Goal: Task Accomplishment & Management: Use online tool/utility

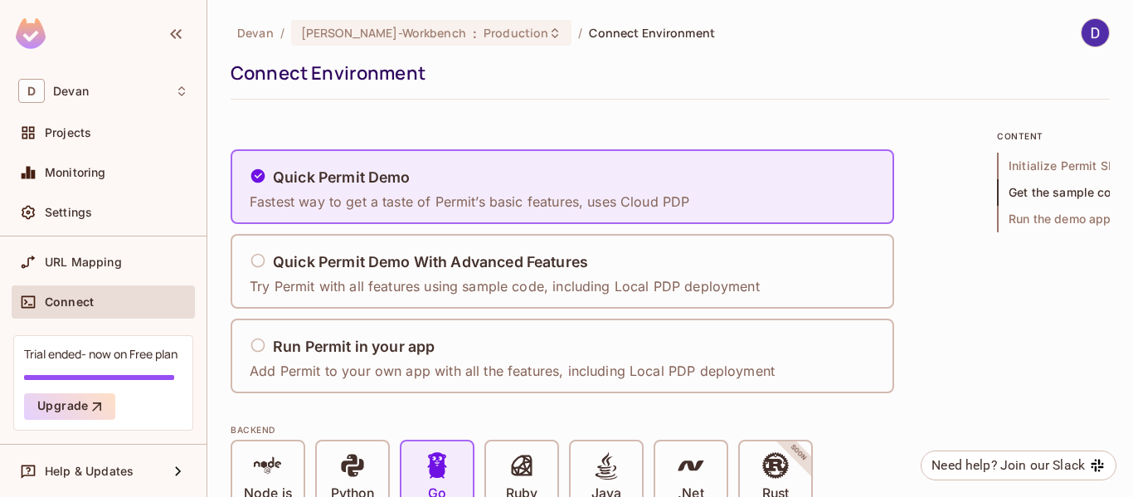
scroll to position [2574, 0]
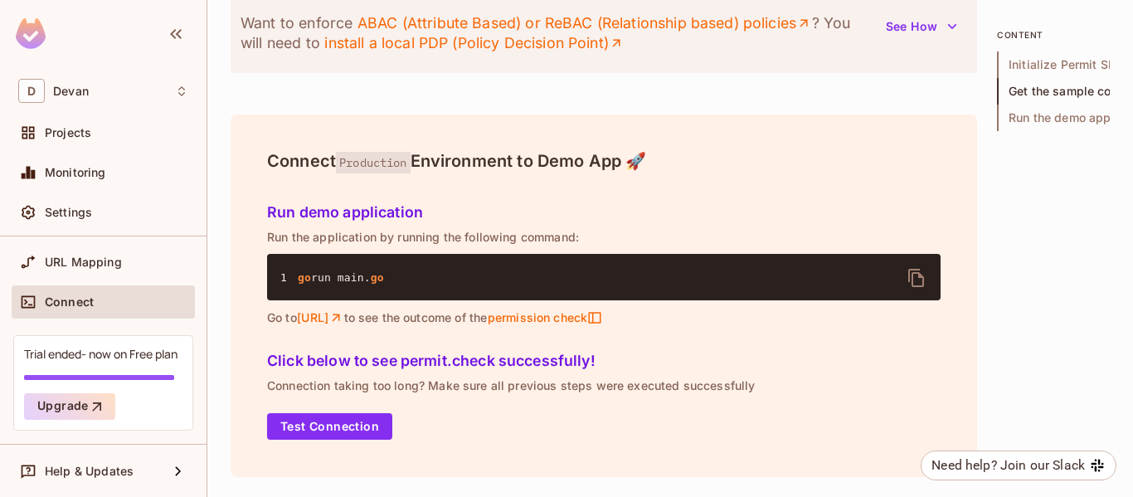
click at [85, 310] on div "Connect" at bounding box center [103, 302] width 170 height 20
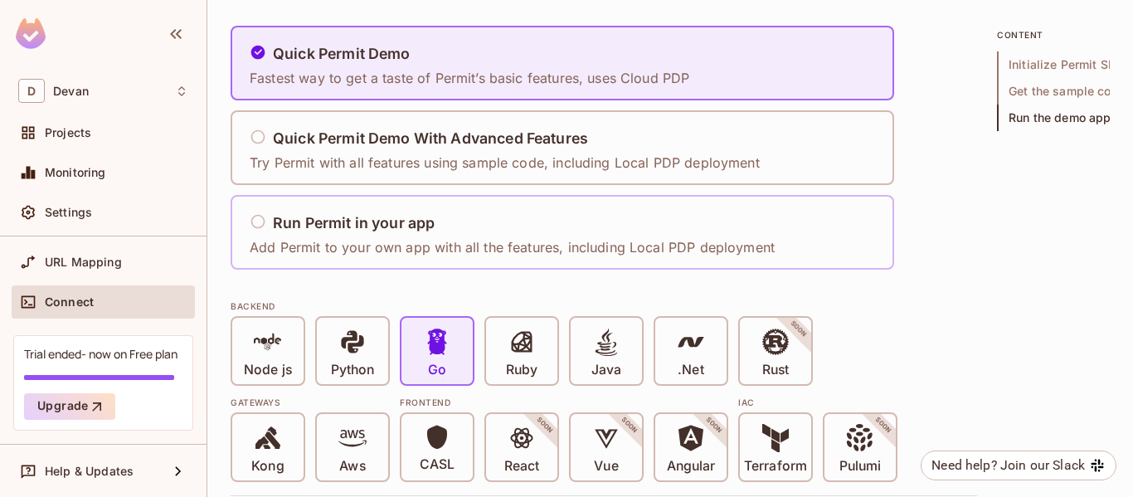
scroll to position [128, 0]
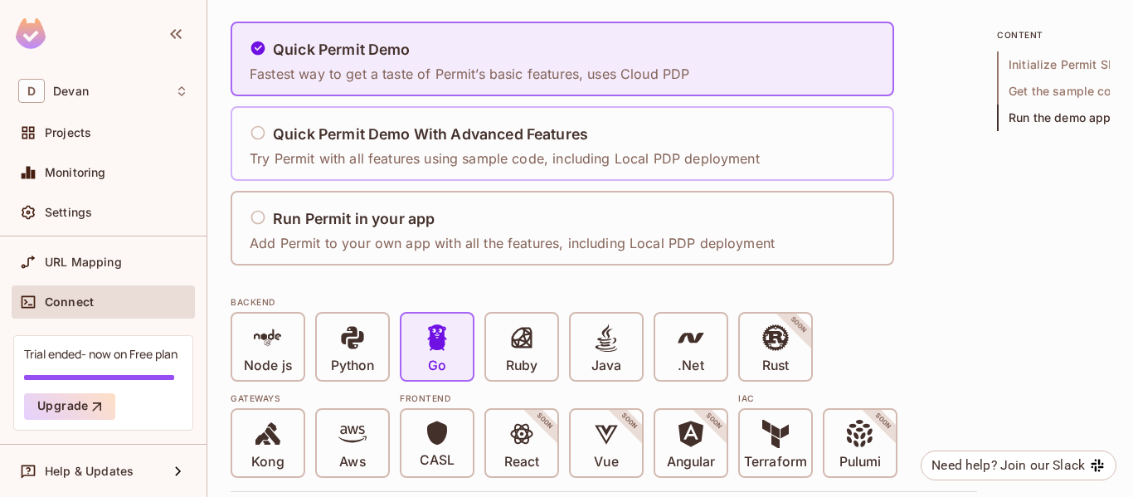
click at [381, 129] on h5 "Quick Permit Demo With Advanced Features" at bounding box center [430, 134] width 315 height 17
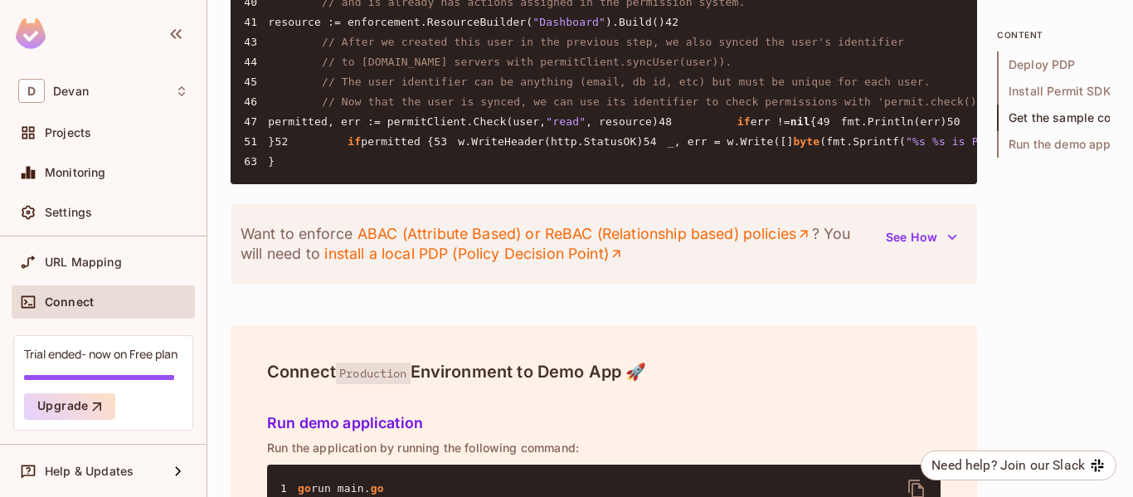
scroll to position [2343, 0]
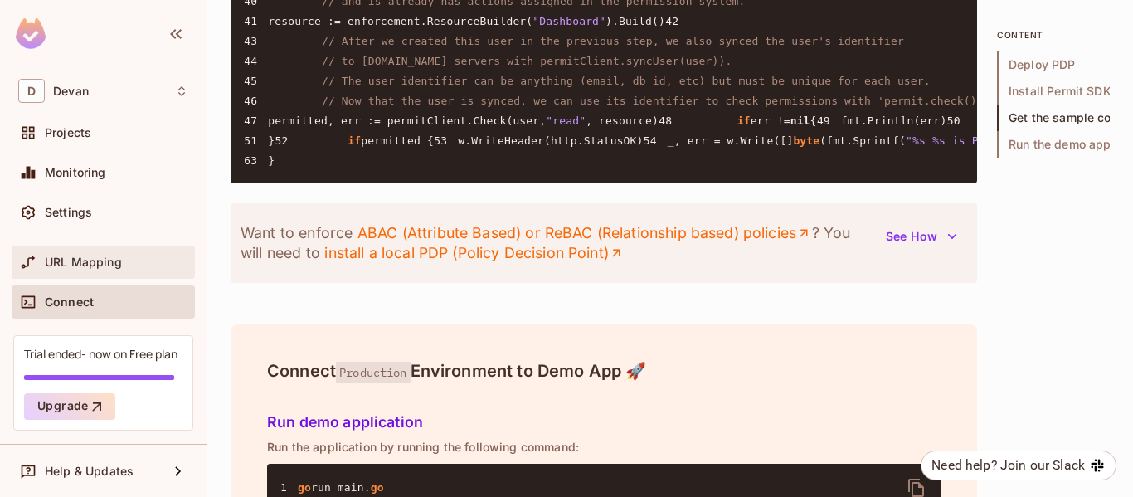
click at [74, 256] on span "URL Mapping" at bounding box center [83, 261] width 77 height 13
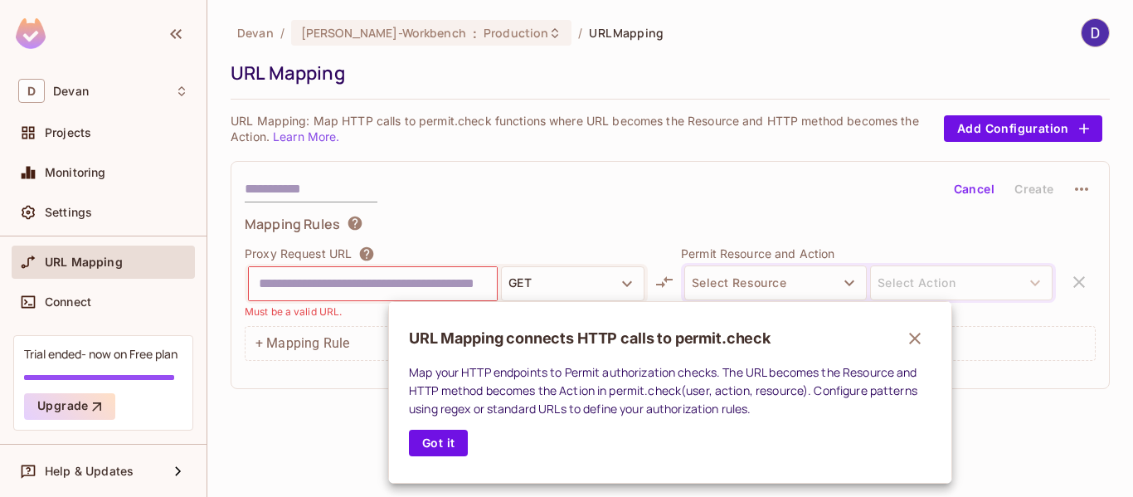
drag, startPoint x: 198, startPoint y: 374, endPoint x: 224, endPoint y: 235, distance: 141.7
click at [224, 235] on div at bounding box center [566, 248] width 1133 height 497
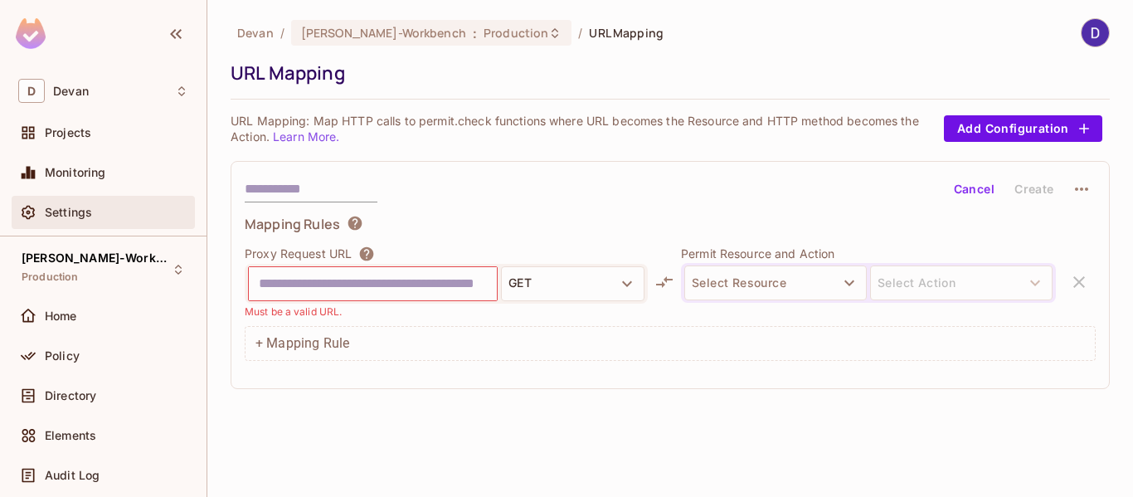
click at [82, 216] on span "Settings" at bounding box center [68, 212] width 47 height 13
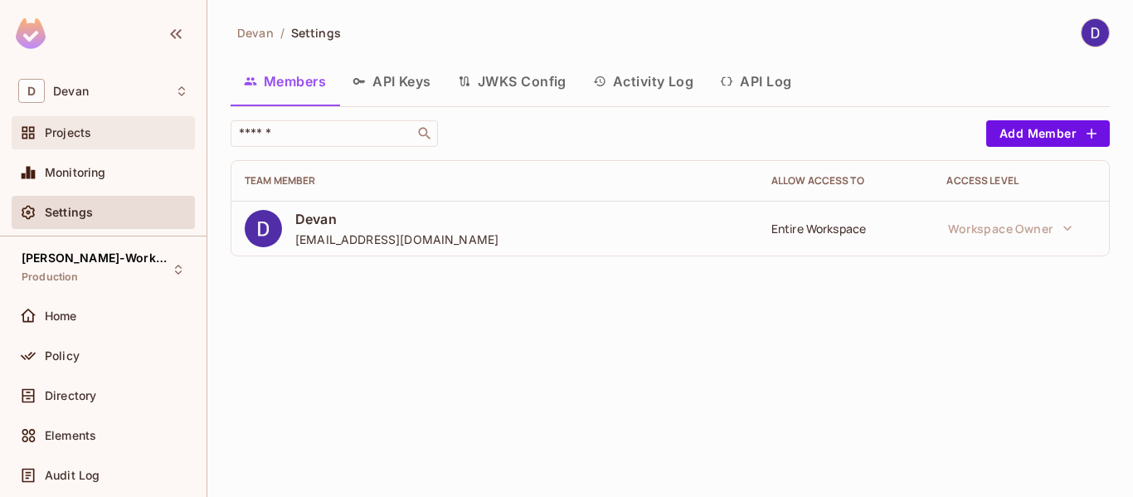
click at [78, 140] on div "Projects" at bounding box center [103, 133] width 170 height 20
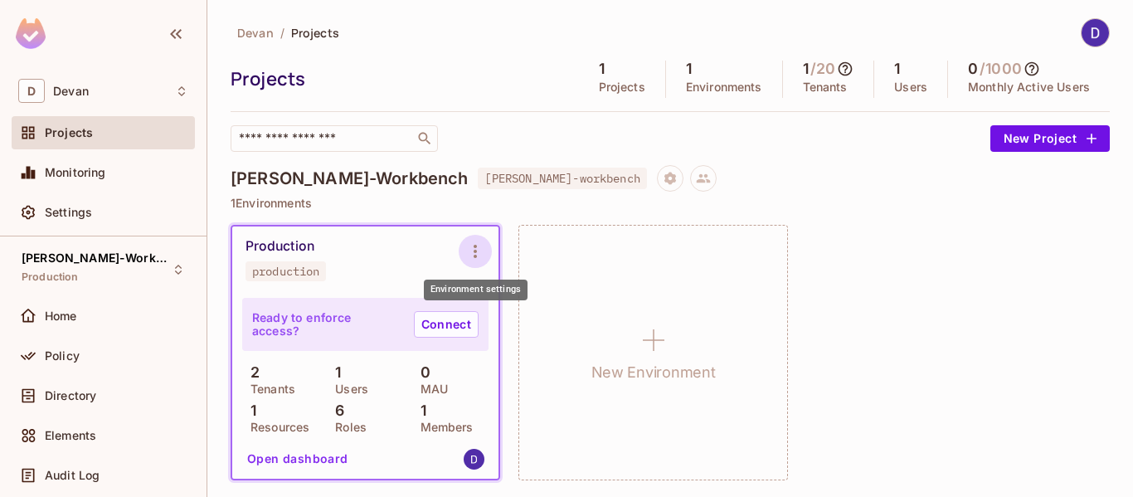
click at [483, 253] on icon "Environment settings" at bounding box center [475, 251] width 20 height 20
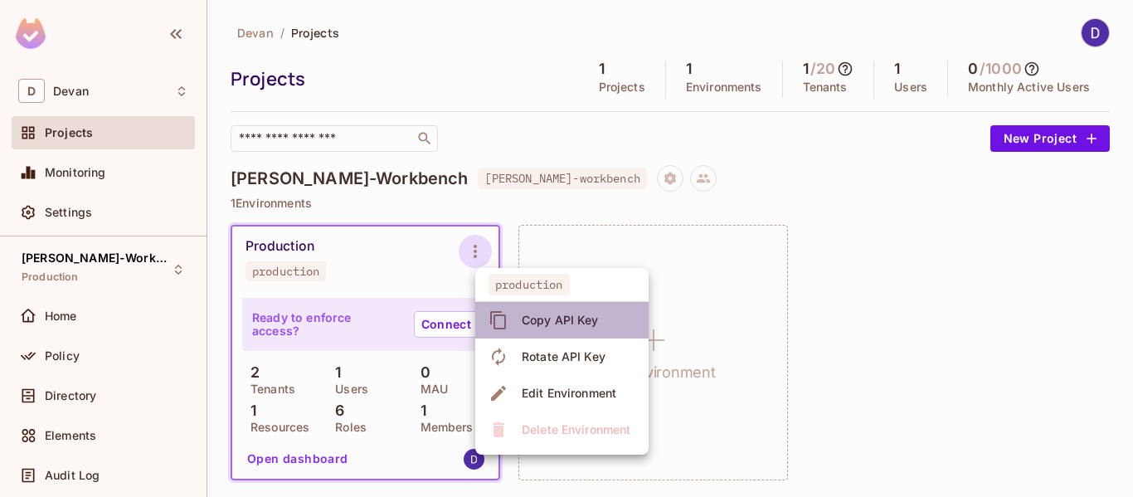
click at [548, 328] on div "Copy API Key" at bounding box center [560, 320] width 77 height 17
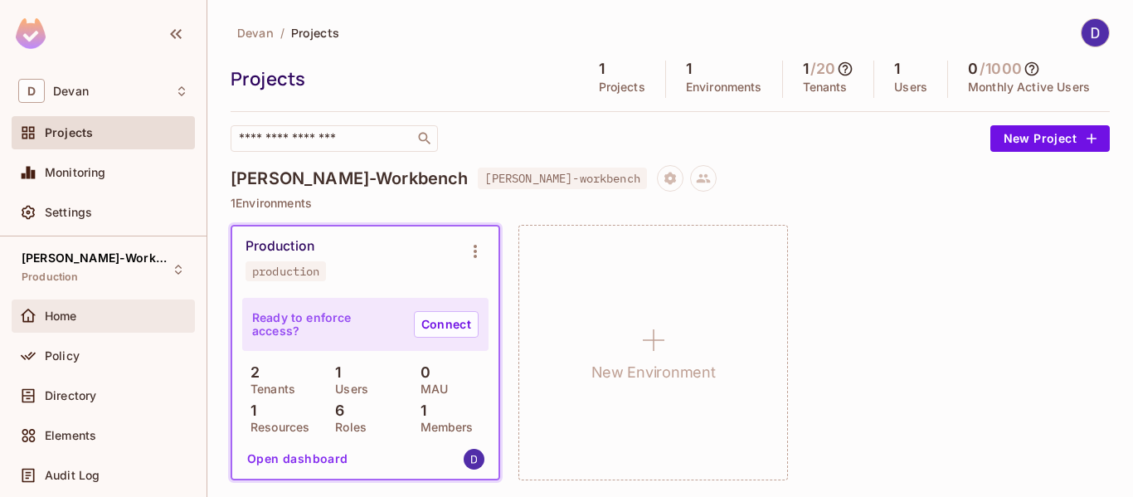
click at [90, 317] on div "Home" at bounding box center [116, 315] width 143 height 13
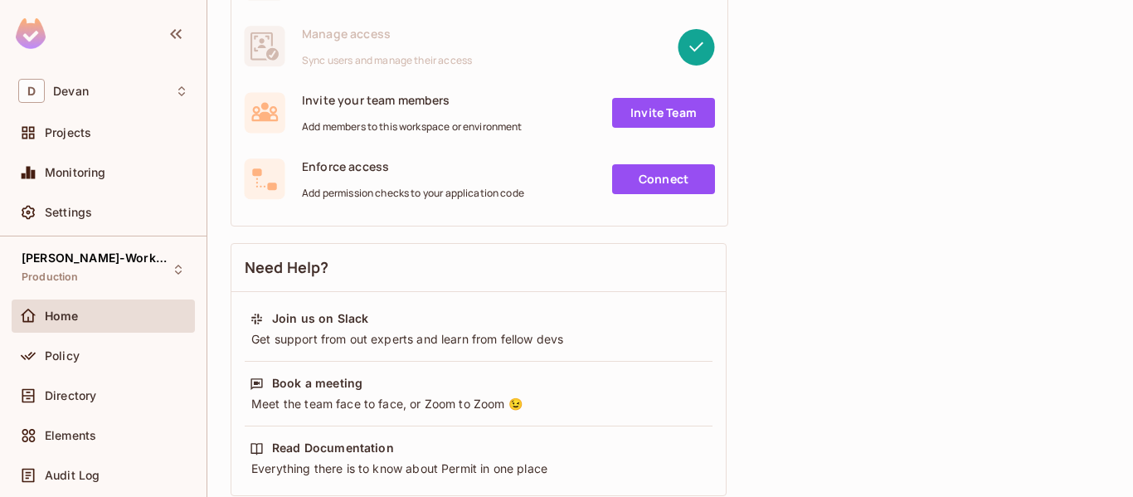
scroll to position [311, 0]
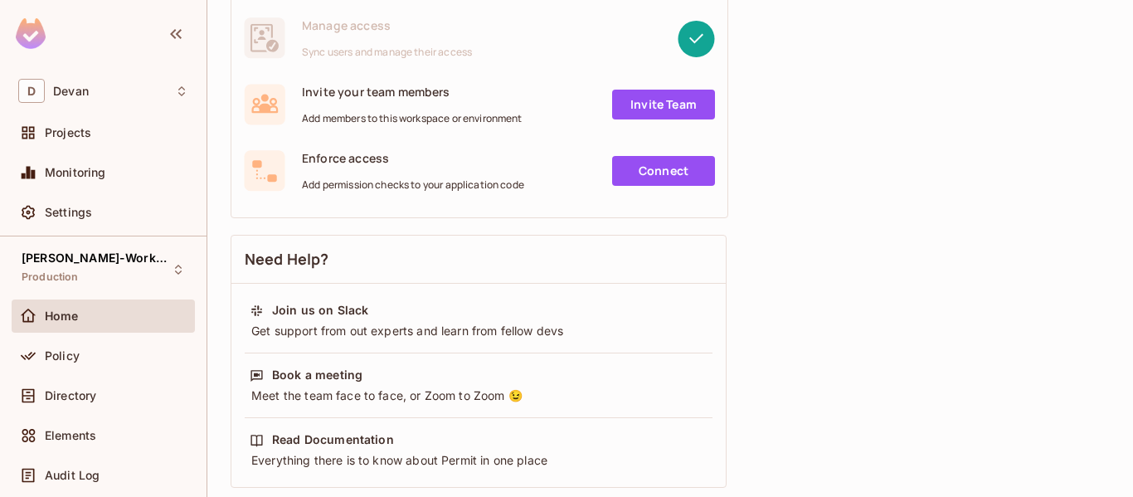
click at [648, 164] on link "Connect" at bounding box center [663, 171] width 103 height 30
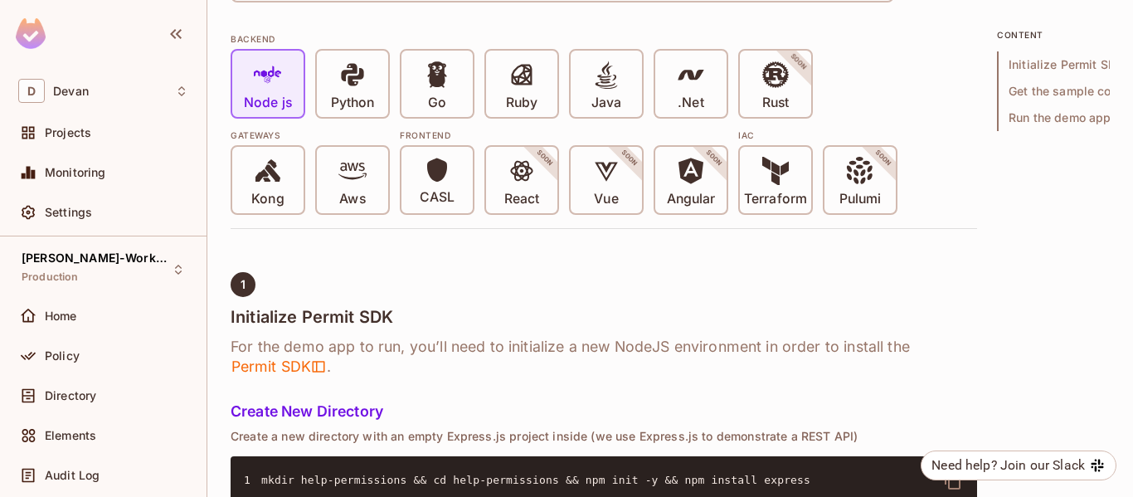
scroll to position [391, 0]
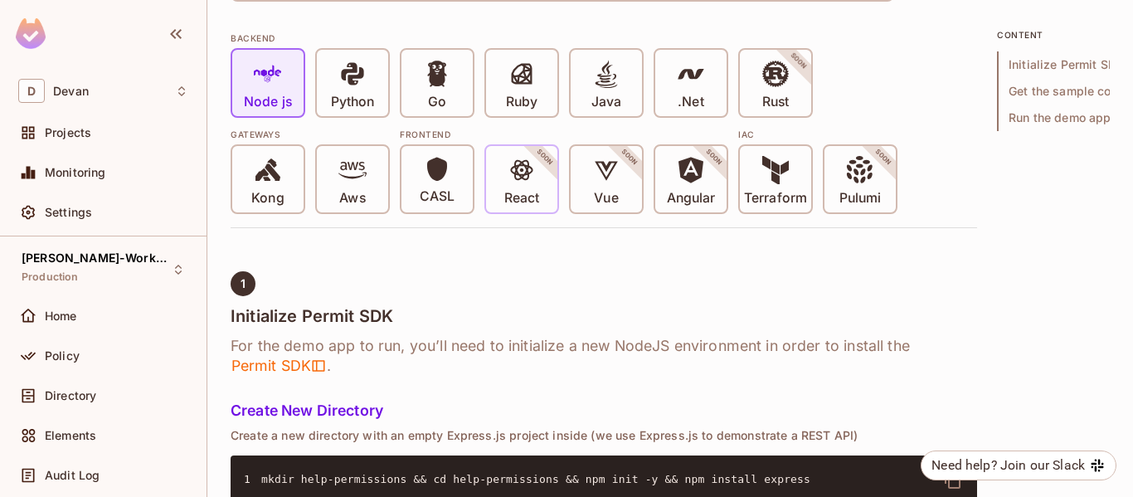
click at [504, 192] on p "React" at bounding box center [521, 198] width 35 height 17
click at [280, 104] on p "Node js" at bounding box center [268, 102] width 48 height 17
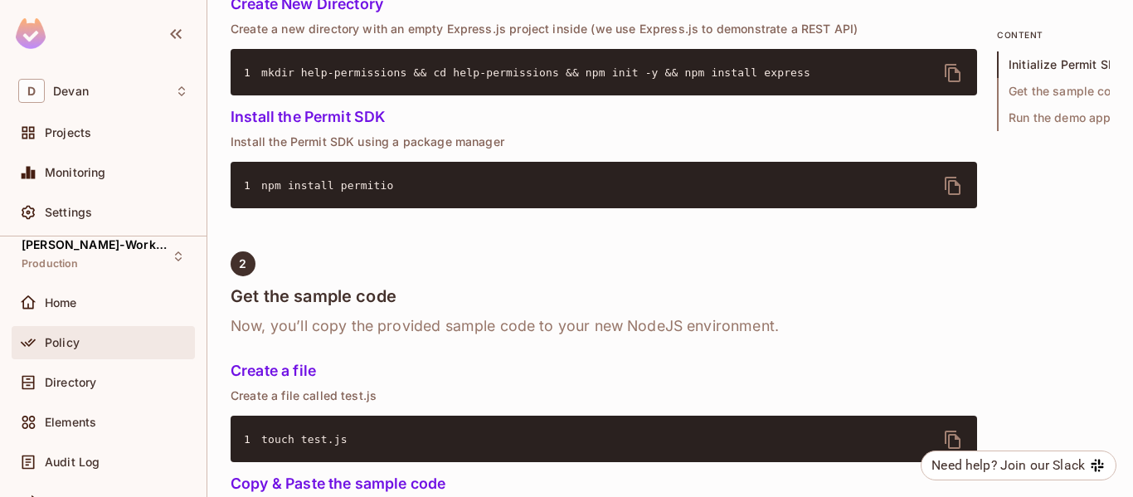
scroll to position [0, 0]
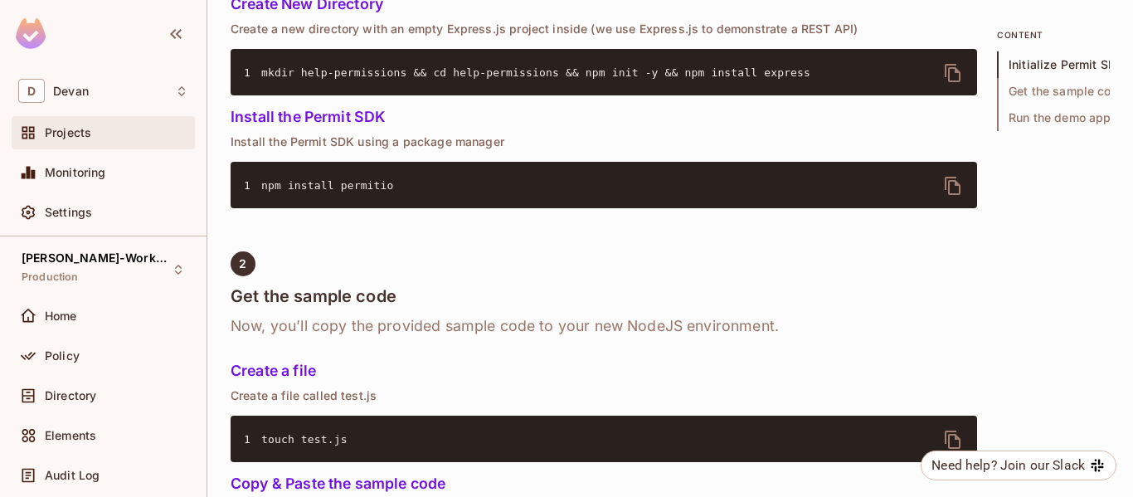
click at [95, 139] on div "Projects" at bounding box center [116, 132] width 143 height 13
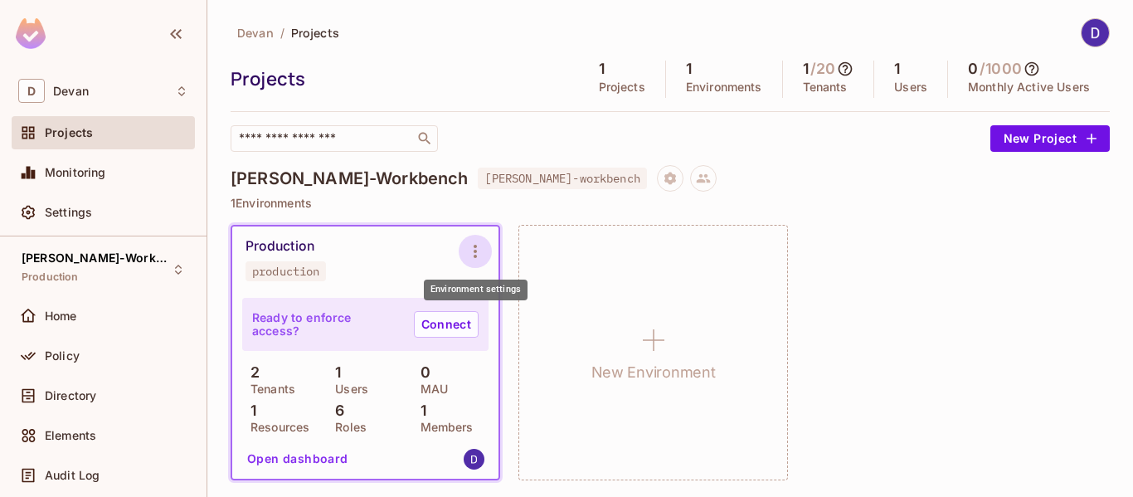
click at [469, 245] on icon "Environment settings" at bounding box center [475, 251] width 20 height 20
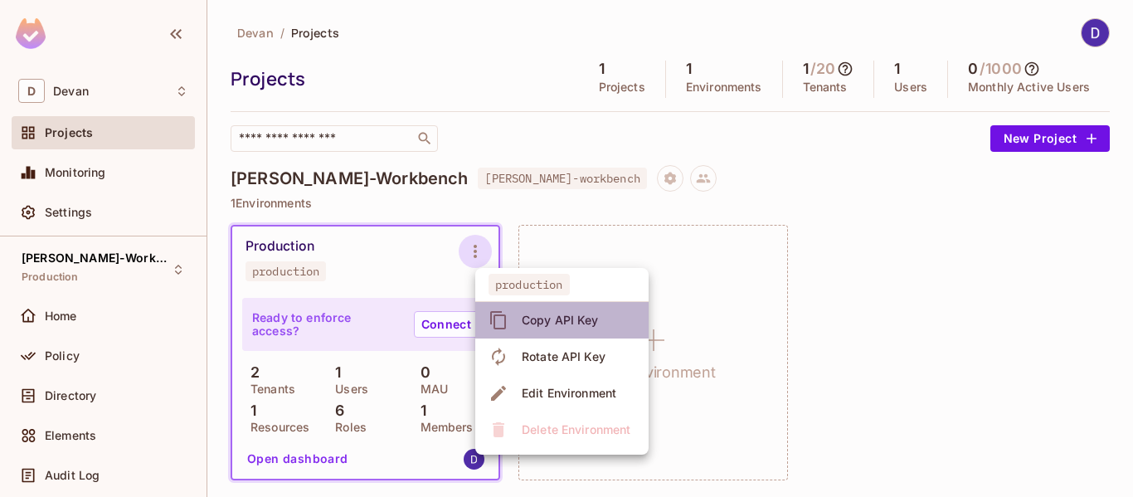
click at [518, 334] on li "Copy API Key" at bounding box center [561, 320] width 173 height 36
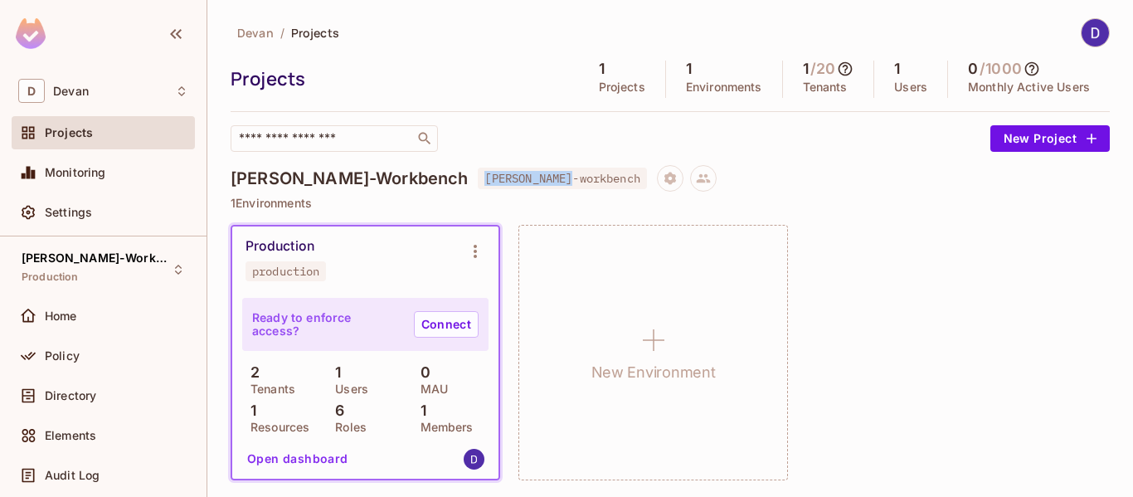
drag, startPoint x: 375, startPoint y: 177, endPoint x: 474, endPoint y: 177, distance: 99.5
click at [474, 177] on div "[PERSON_NAME]-Workbench [PERSON_NAME]-workbench" at bounding box center [670, 178] width 879 height 27
copy span "[PERSON_NAME]-workbench"
